Goal: Book appointment/travel/reservation

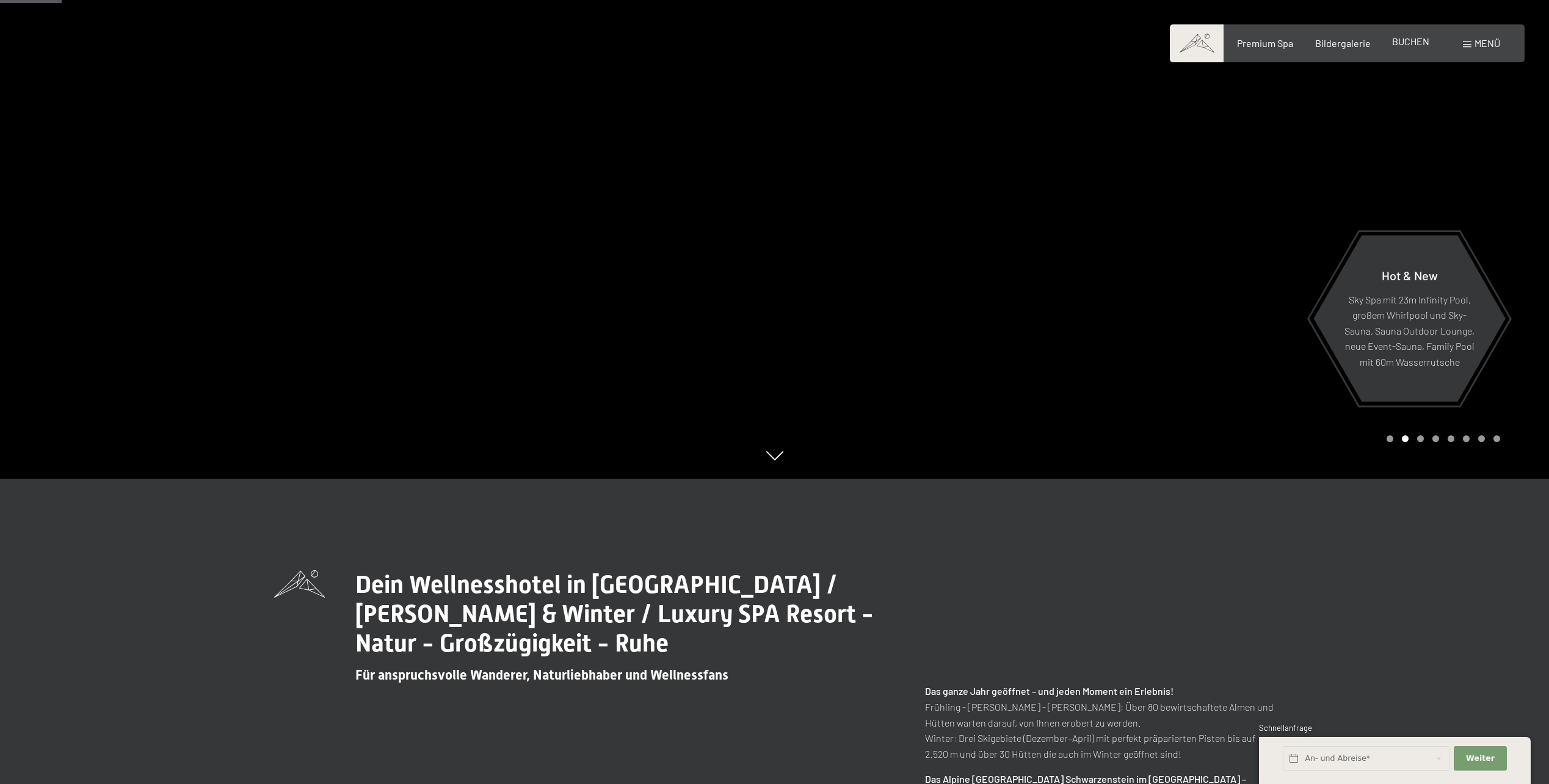
click at [1417, 40] on span "BUCHEN" at bounding box center [1410, 41] width 37 height 11
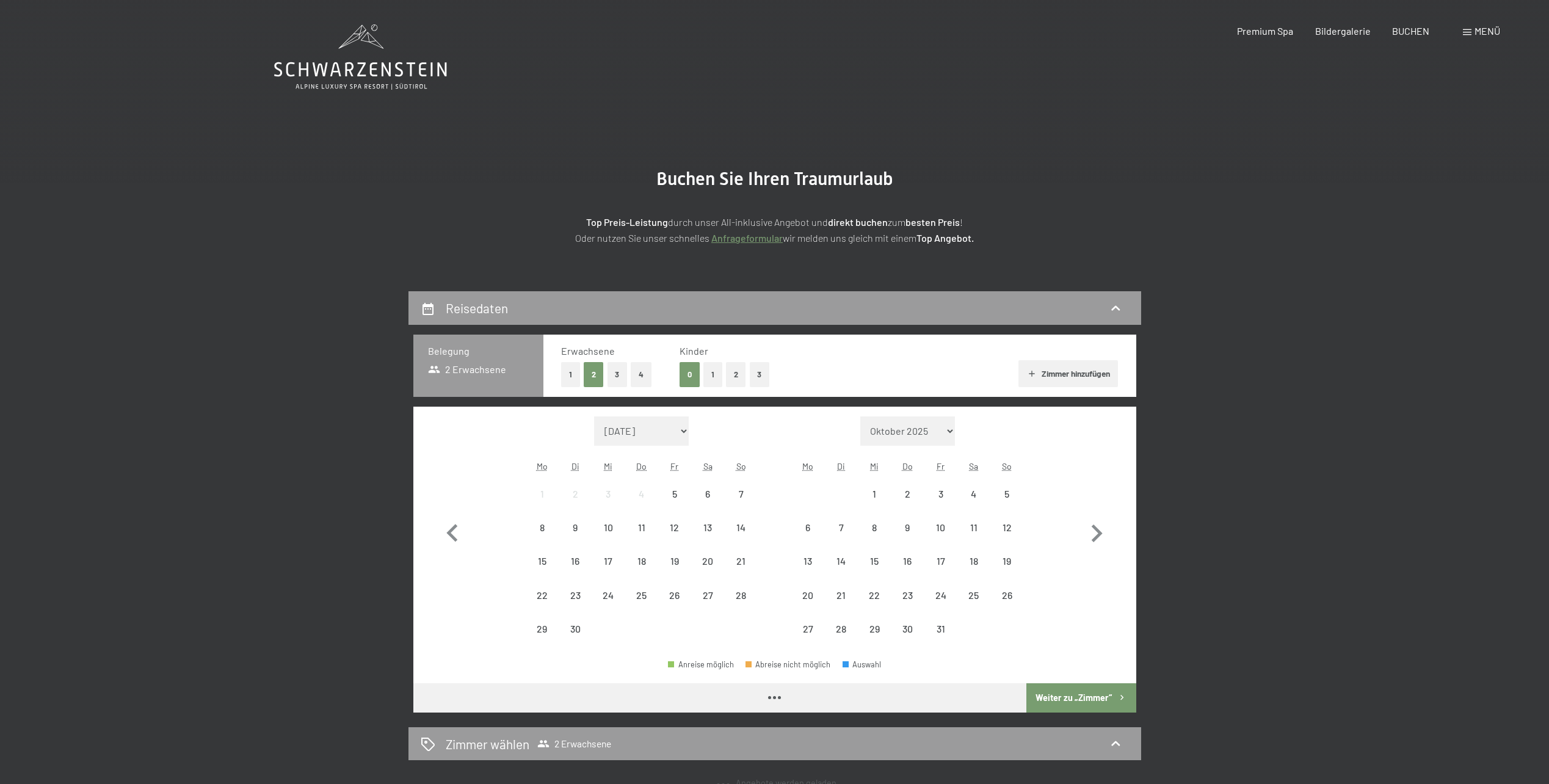
click at [464, 495] on button "button" at bounding box center [452, 531] width 36 height 230
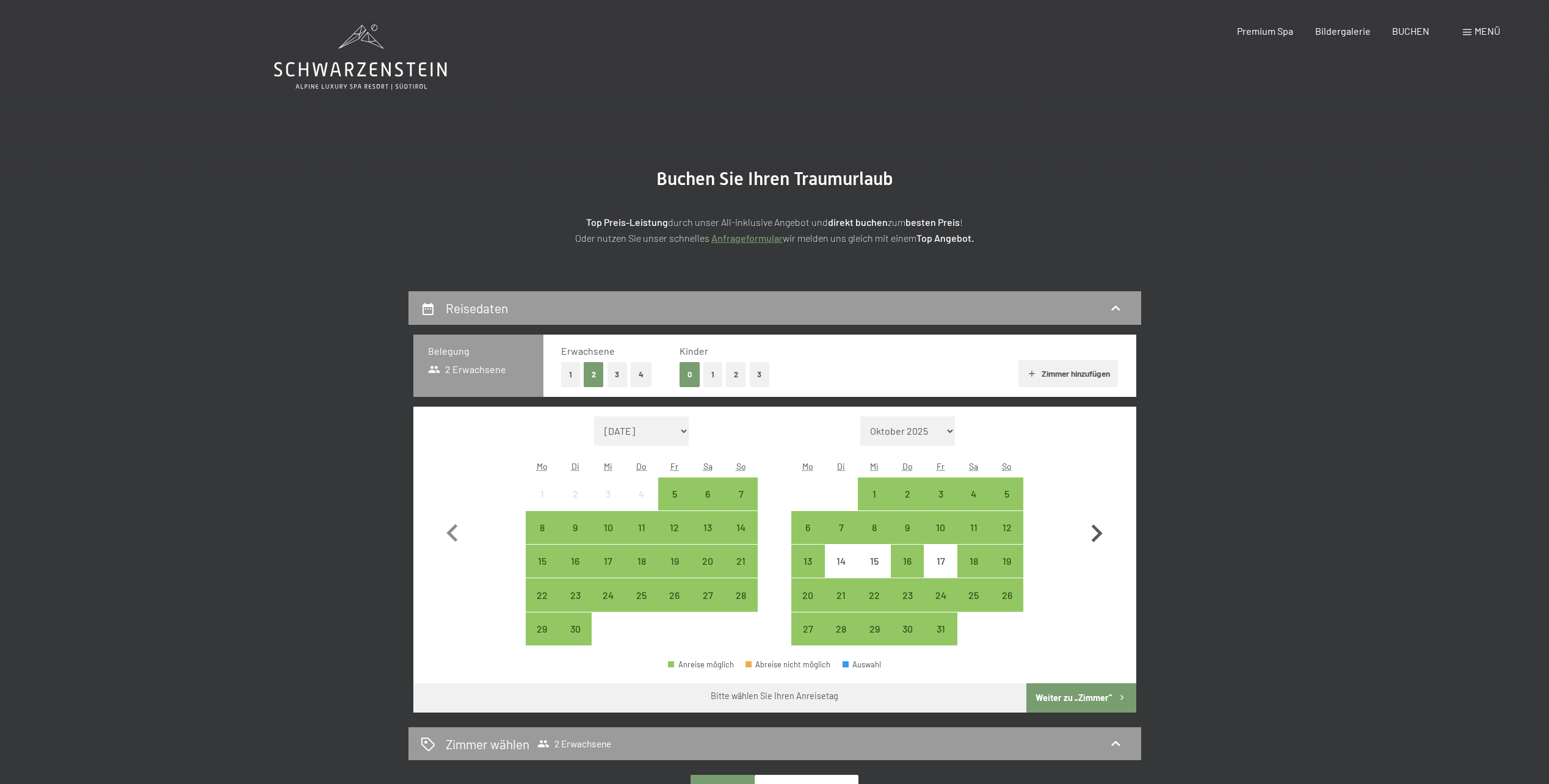
click at [1092, 526] on icon "button" at bounding box center [1096, 534] width 36 height 36
select select "2025-10-01"
select select "2025-11-01"
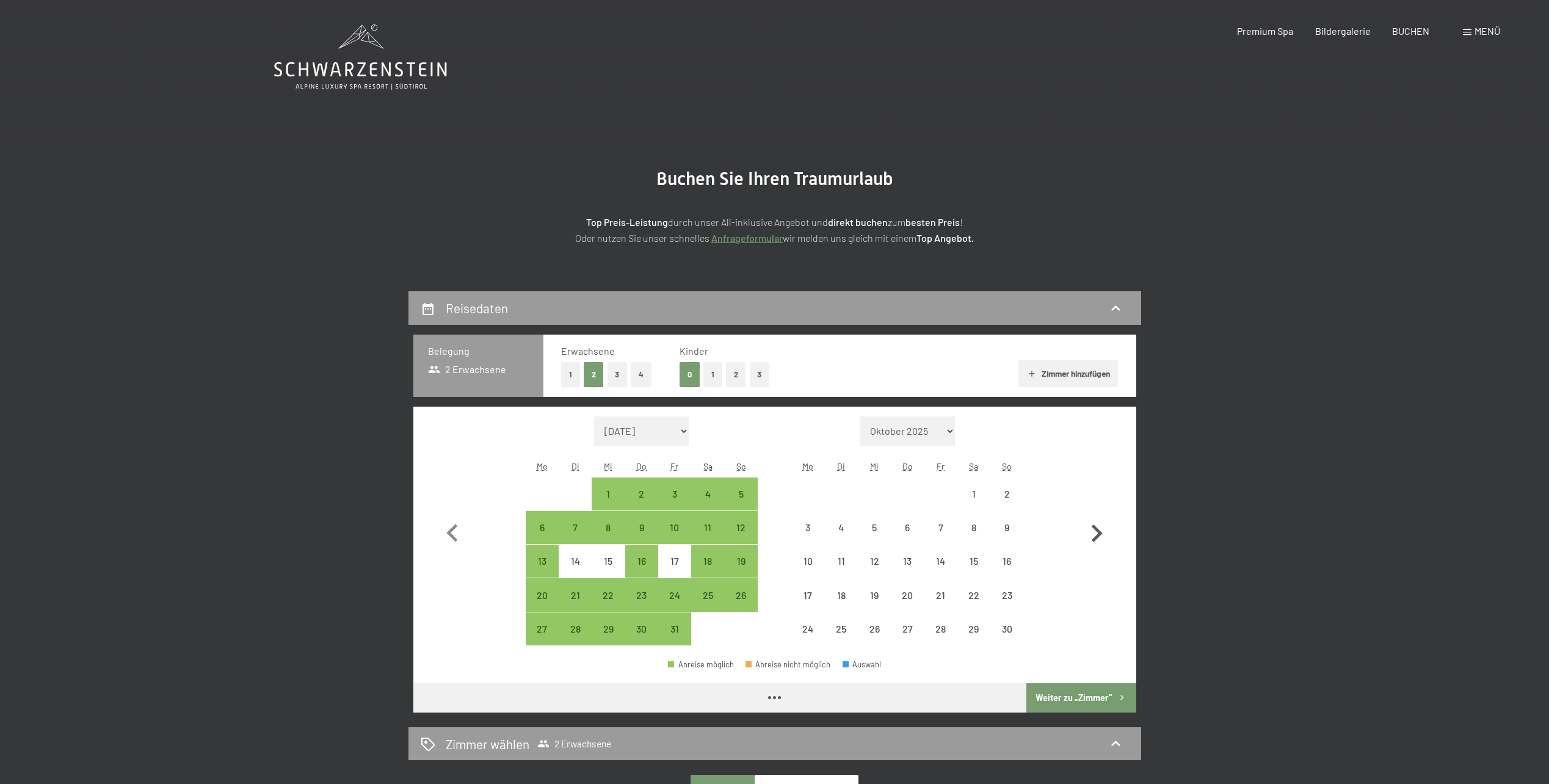
select select "2025-10-01"
select select "2025-11-01"
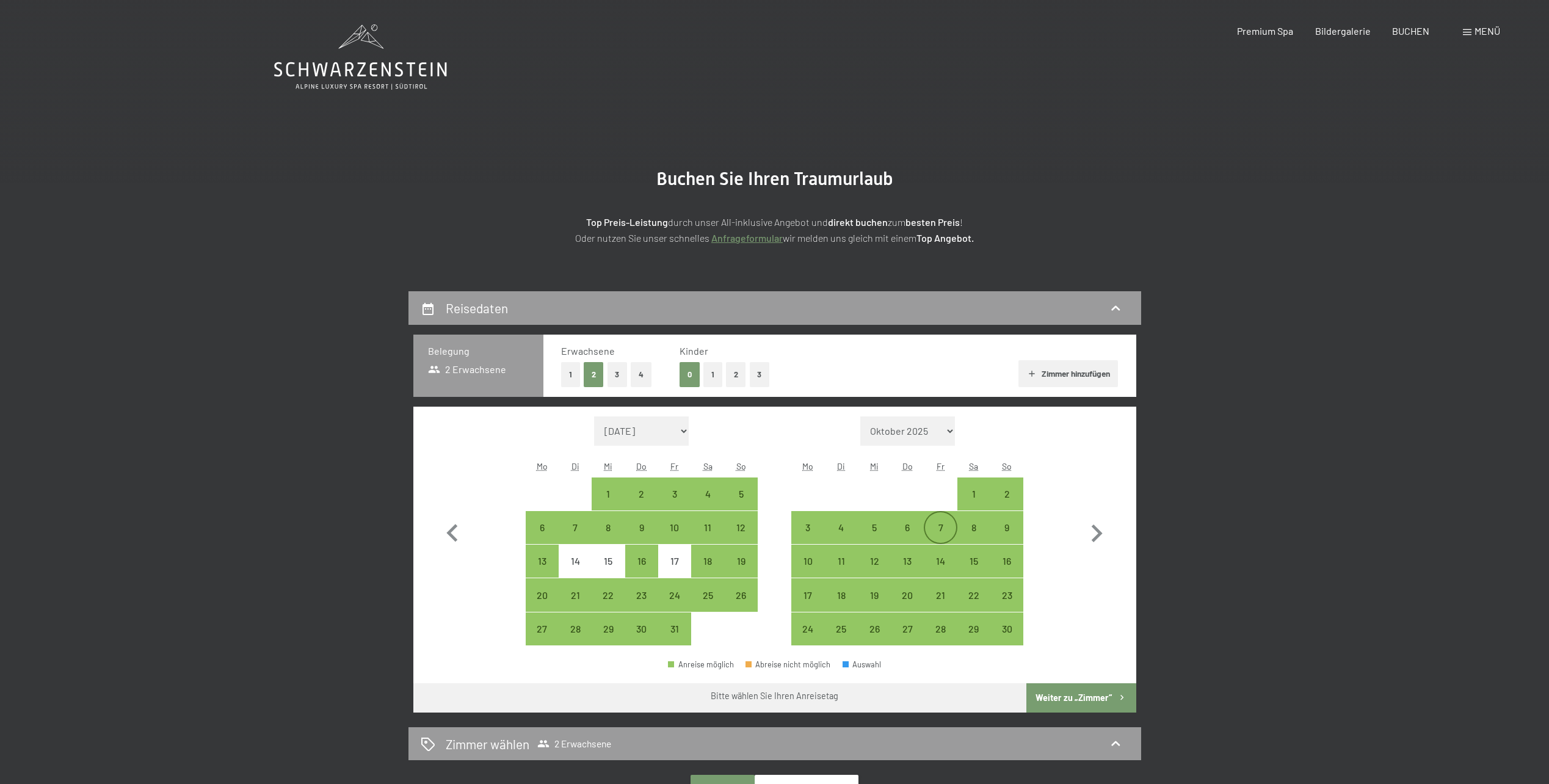
click at [946, 532] on div "7" at bounding box center [940, 537] width 30 height 30
select select "2025-10-01"
select select "2025-11-01"
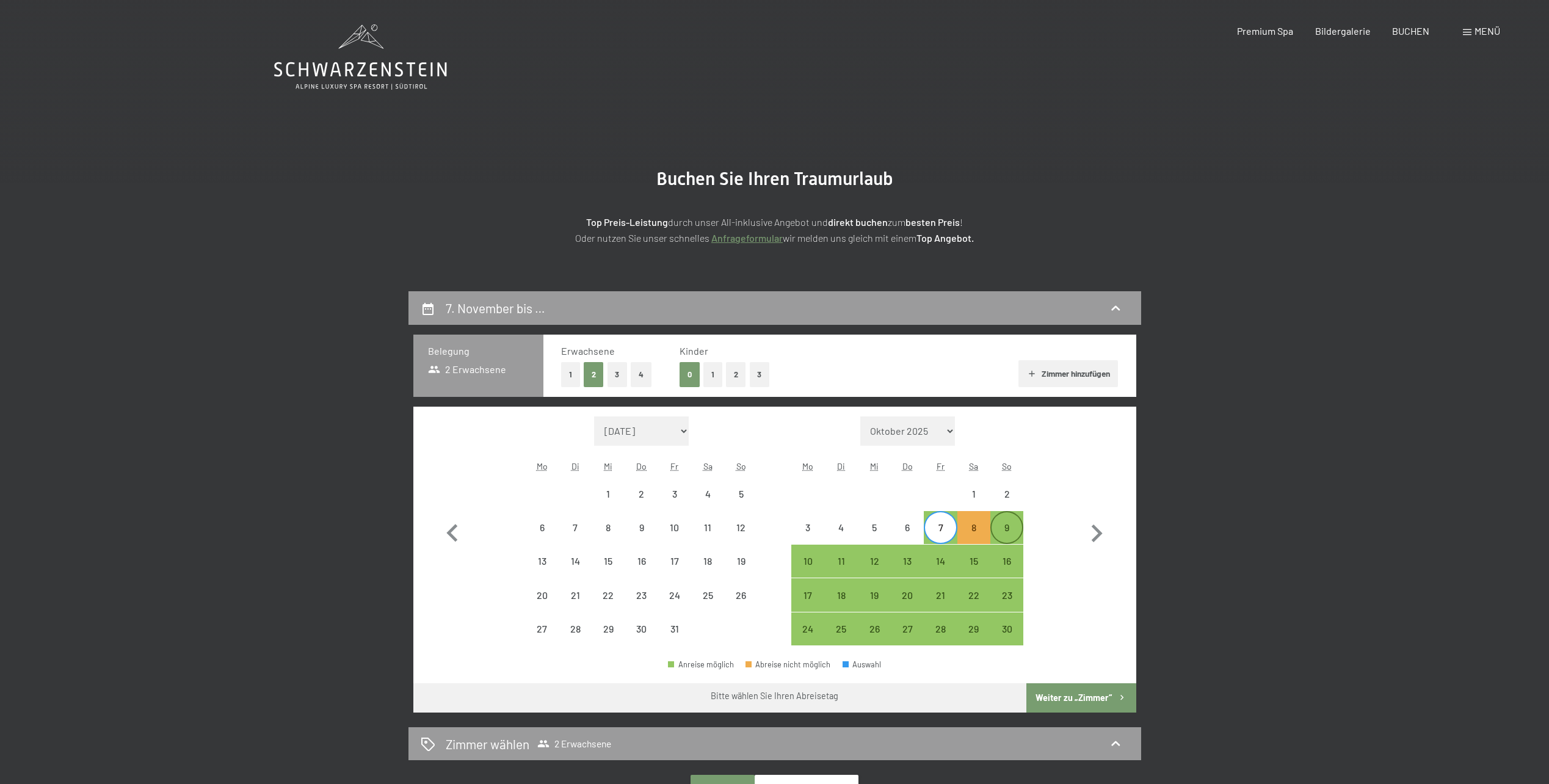
click at [999, 532] on div "9" at bounding box center [1006, 537] width 30 height 30
select select "2025-10-01"
select select "2025-11-01"
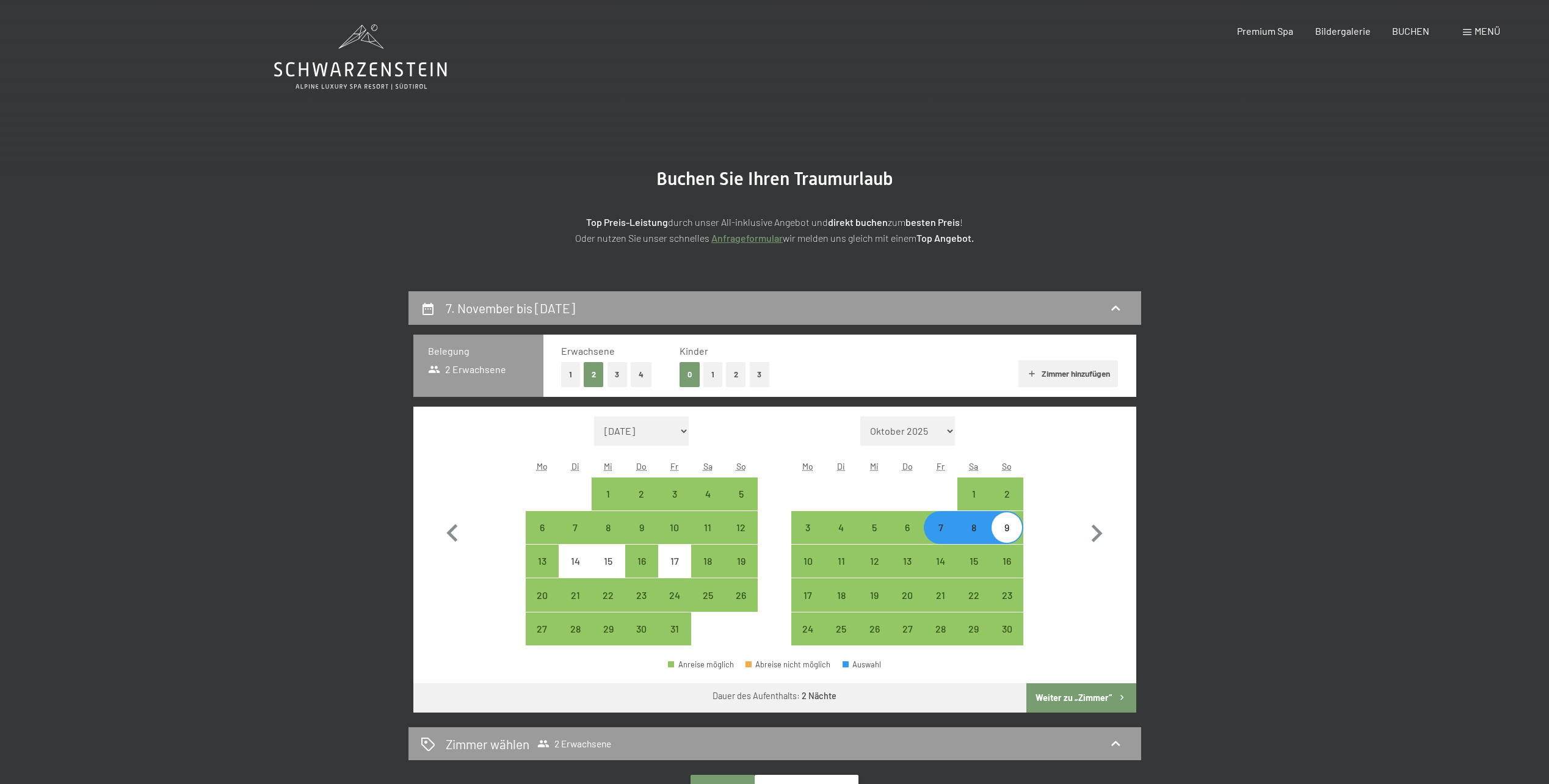
click at [1077, 700] on button "Weiter zu „Zimmer“" at bounding box center [1081, 697] width 110 height 29
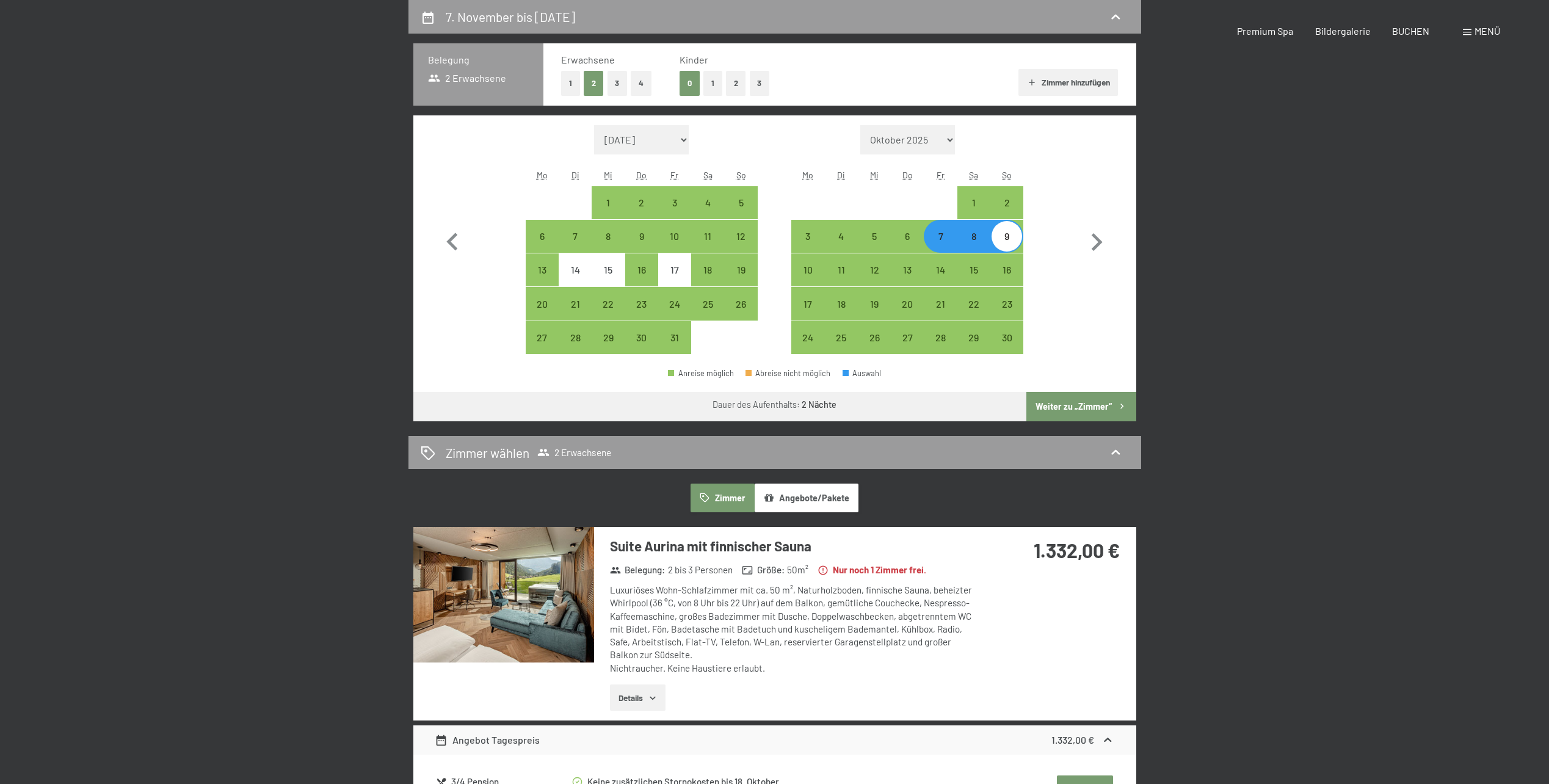
select select "2025-10-01"
select select "2025-11-01"
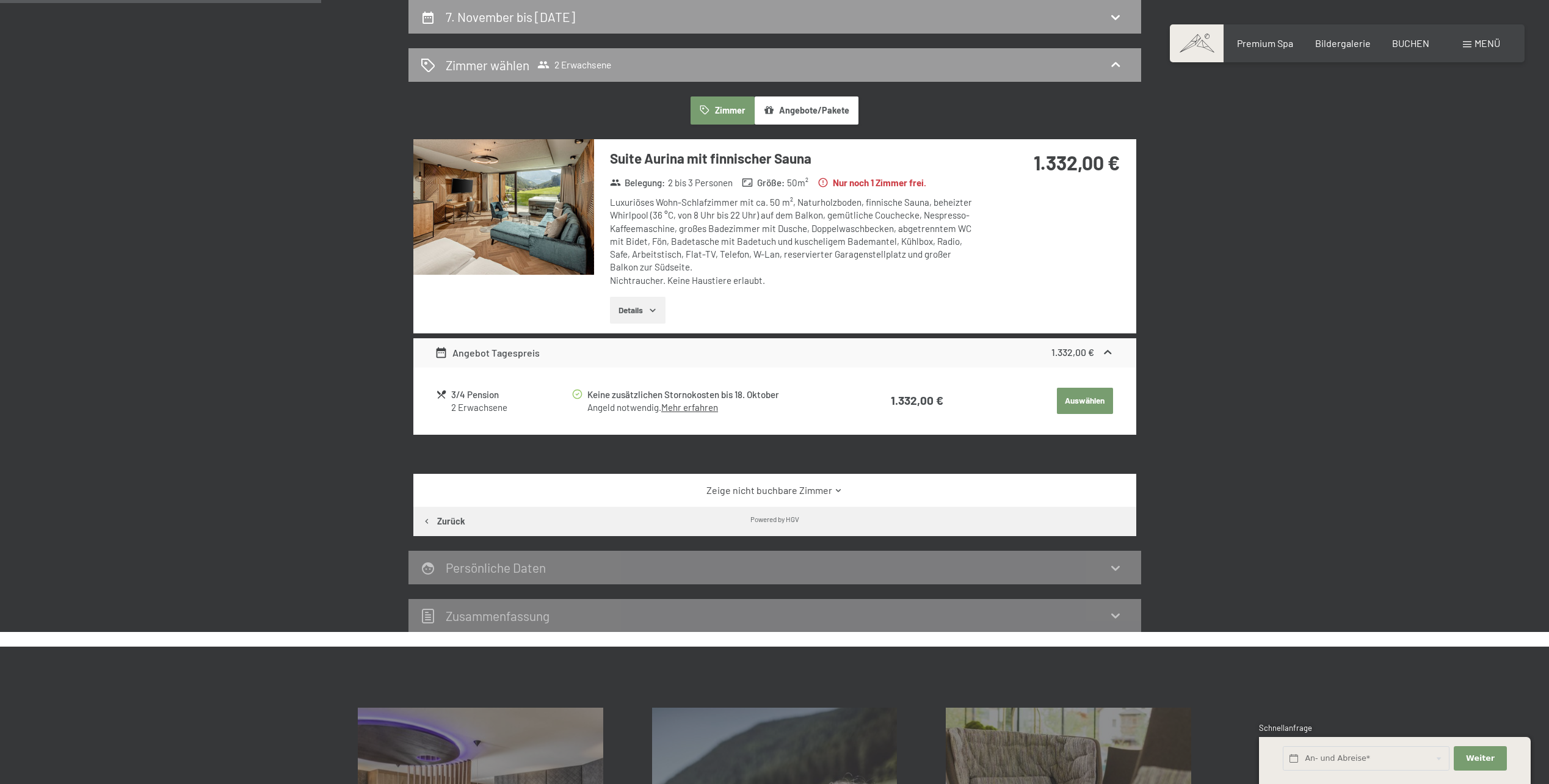
click at [529, 197] on img at bounding box center [503, 207] width 180 height 135
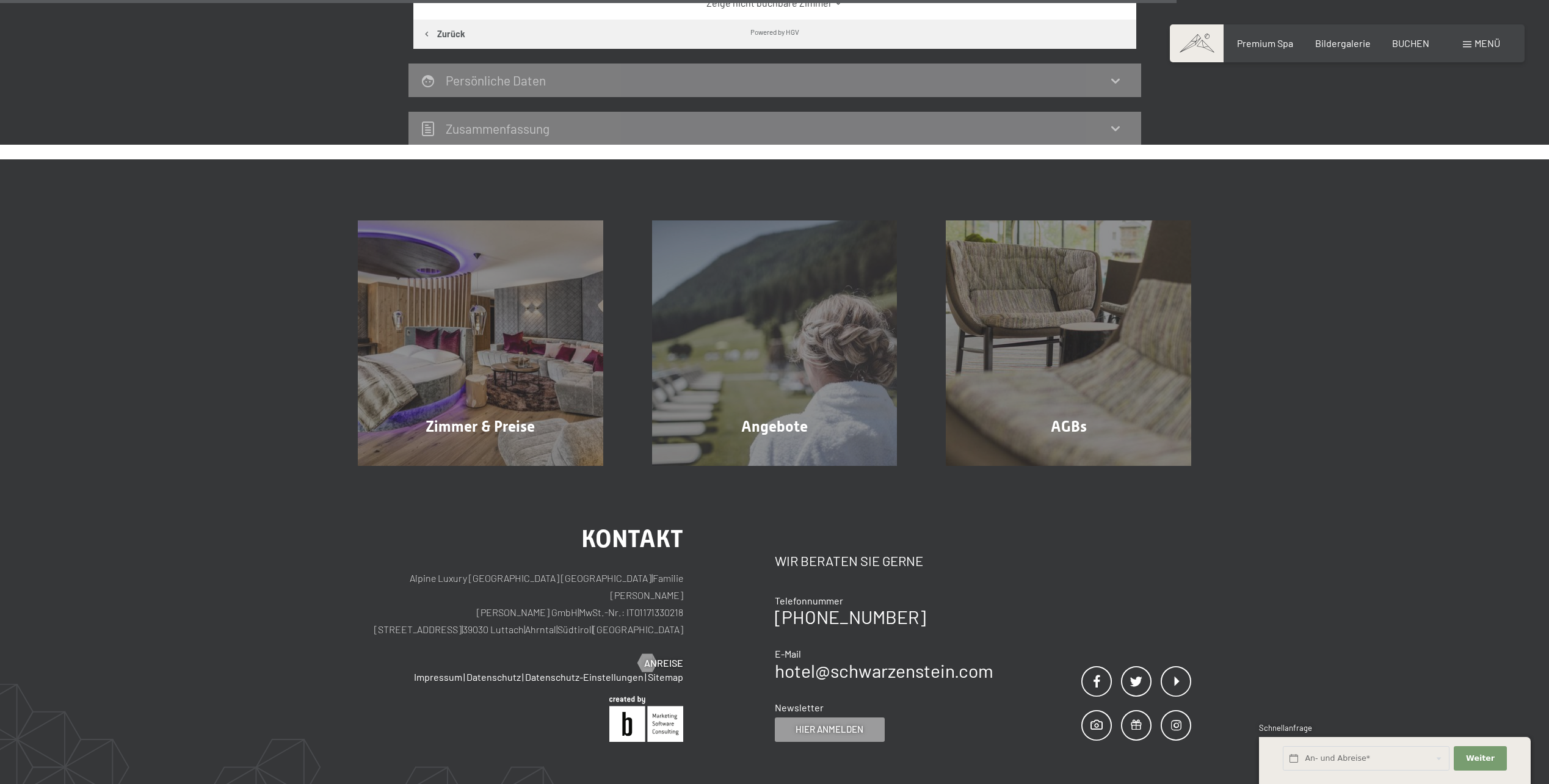
scroll to position [779, 0]
click at [172, 513] on div "Kontakt Alpine Luxury SPA Resort SCHWARZENSTEIN | Familie Zimmerhofer Otmar Zim…" at bounding box center [774, 696] width 1549 height 465
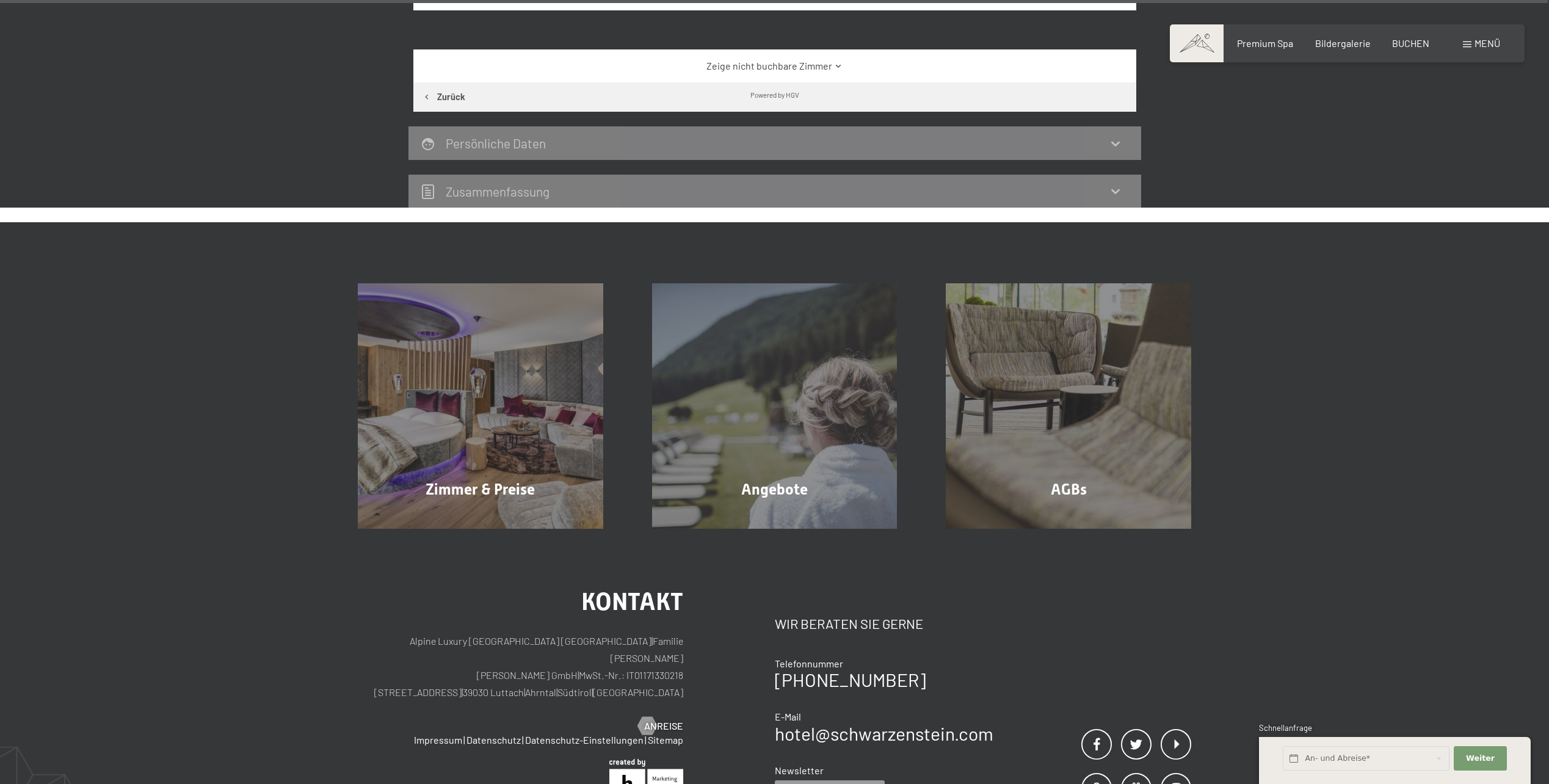
scroll to position [0, 0]
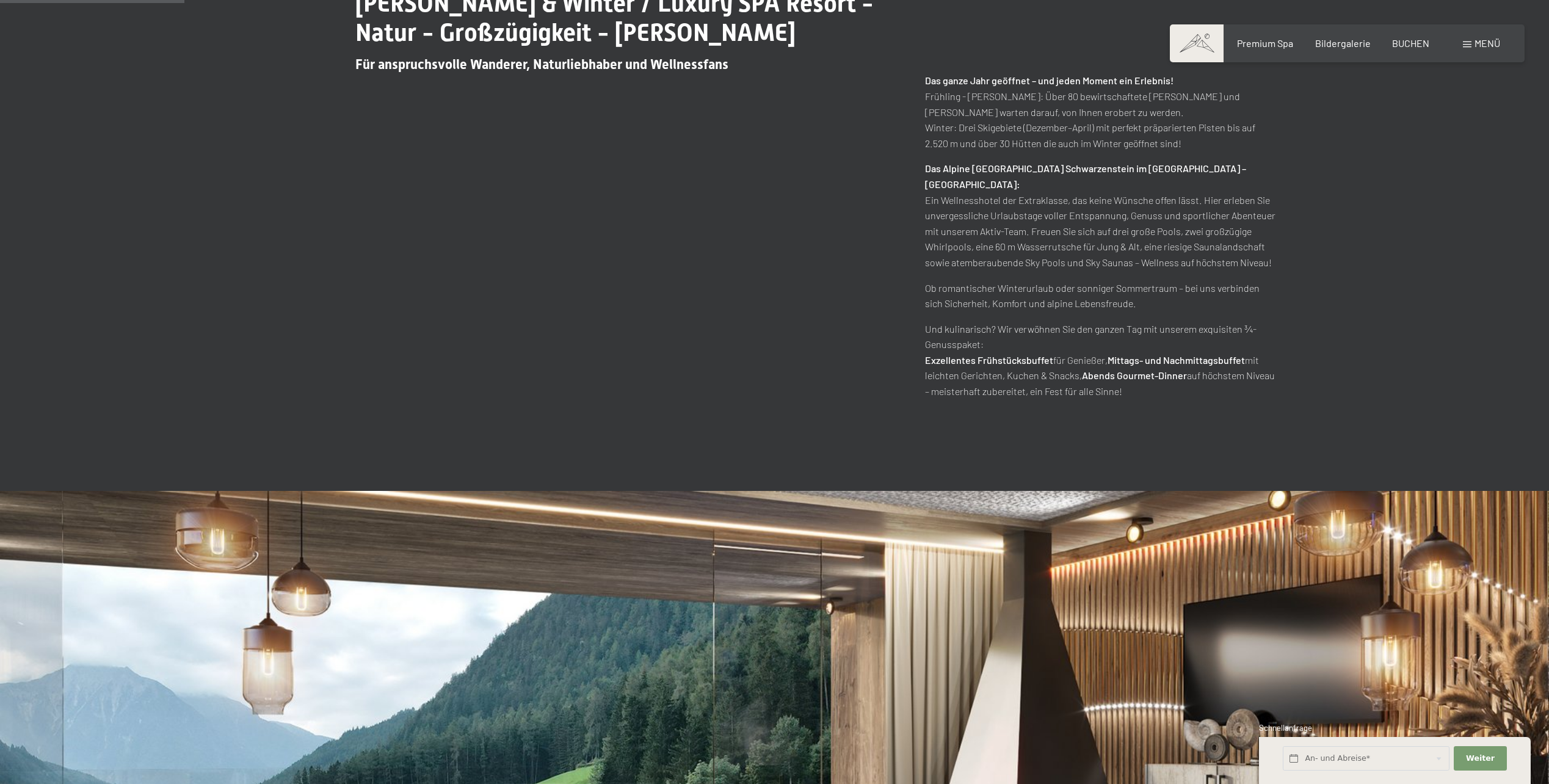
scroll to position [1282, 0]
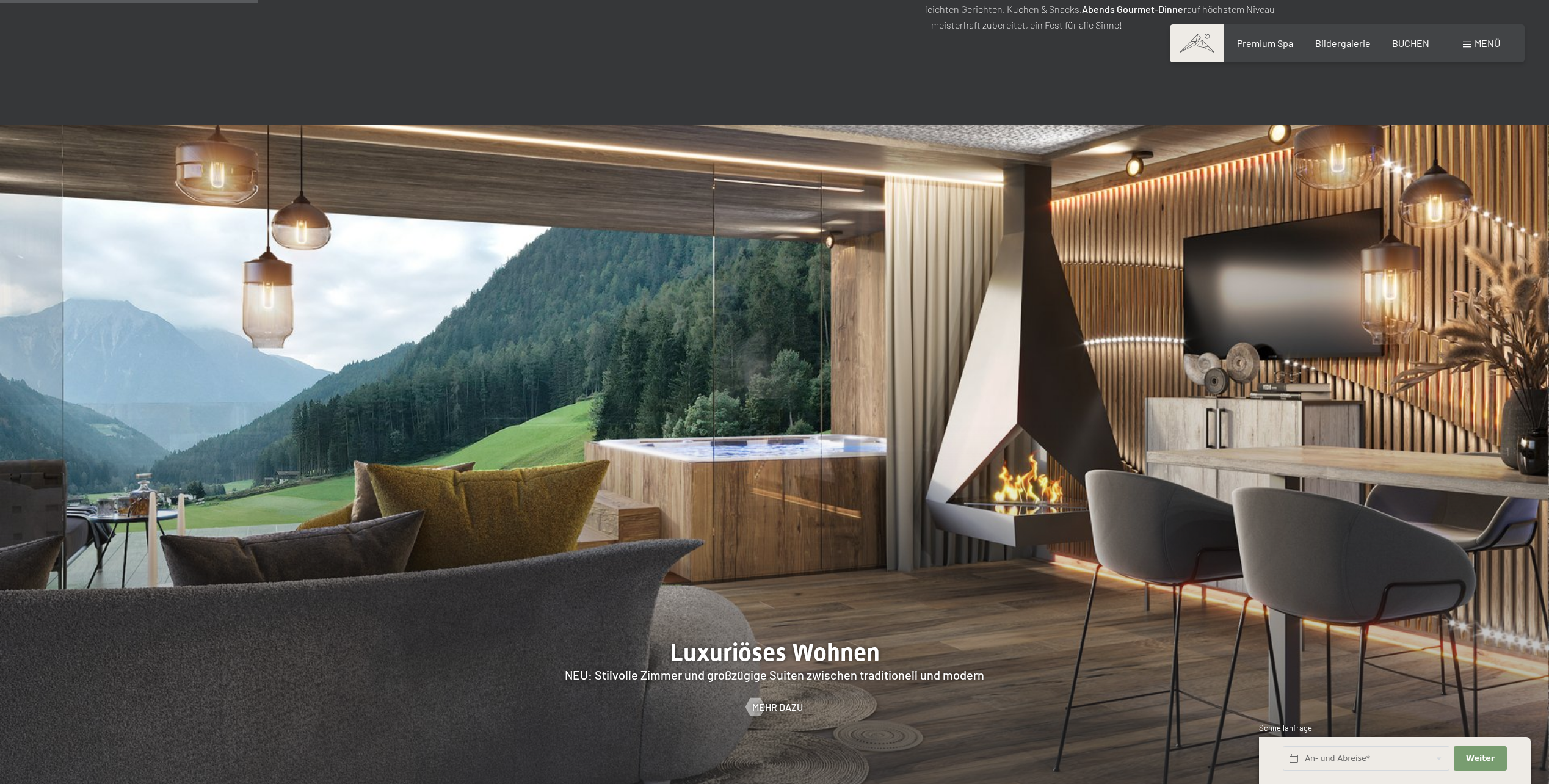
drag, startPoint x: 921, startPoint y: 413, endPoint x: 526, endPoint y: 386, distance: 395.9
click at [526, 386] on div at bounding box center [774, 456] width 1549 height 663
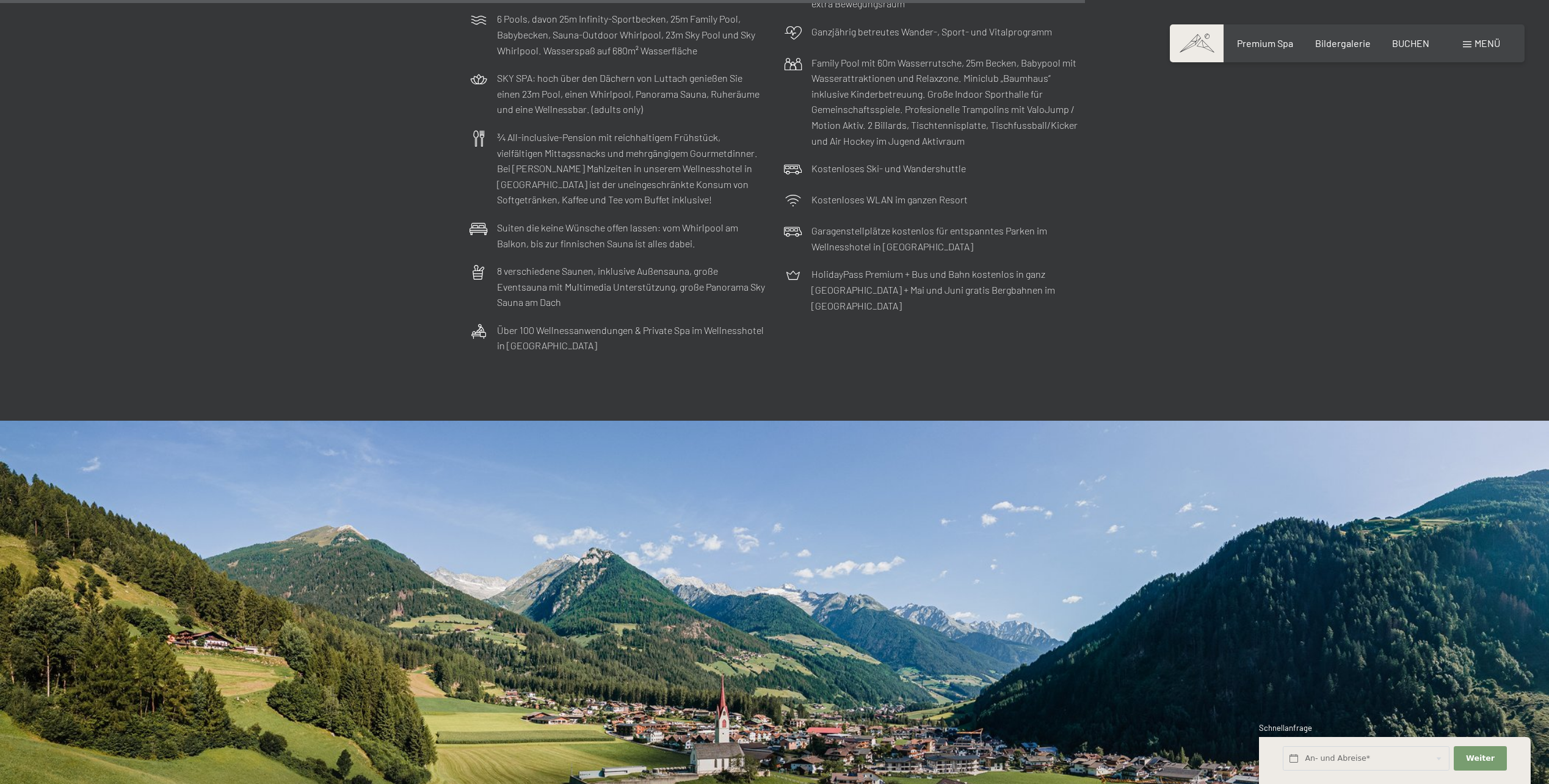
scroll to position [4884, 0]
